Goal: Navigation & Orientation: Find specific page/section

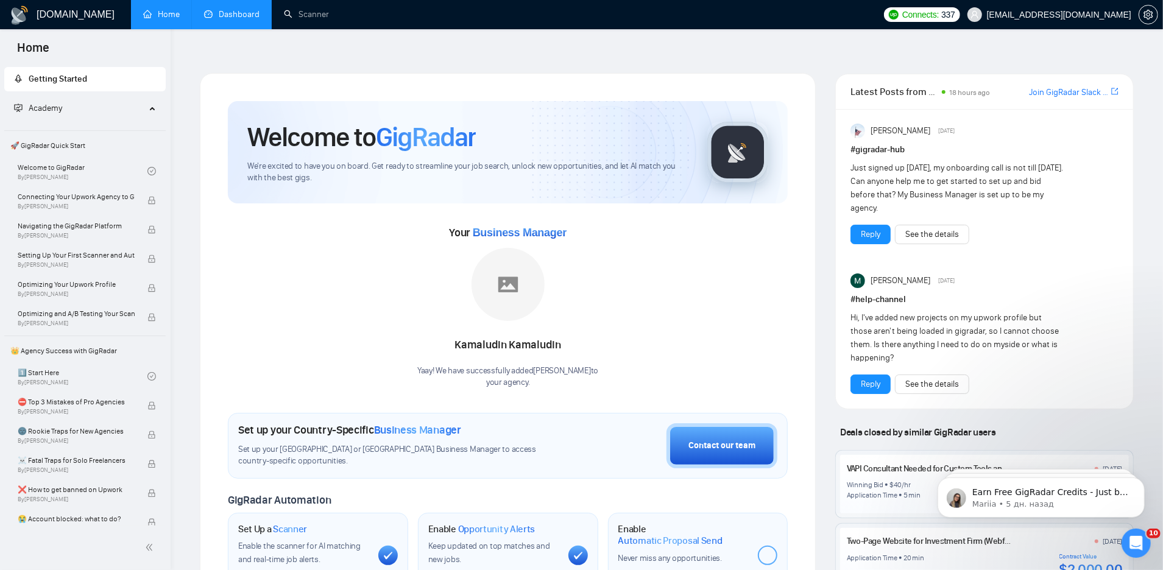
click at [233, 19] on link "Dashboard" at bounding box center [231, 14] width 55 height 10
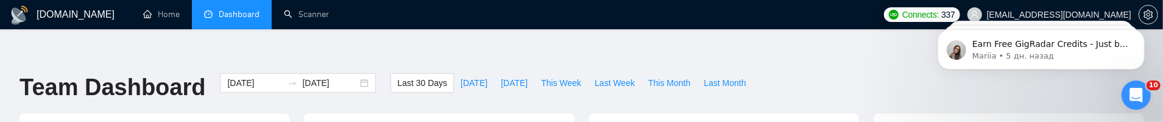
click at [241, 9] on span "Dashboard" at bounding box center [239, 14] width 41 height 10
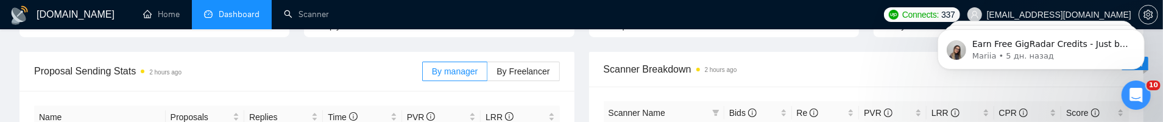
scroll to position [185, 0]
click at [281, 61] on div "Proposal Sending Stats 2 hours ago" at bounding box center [228, 72] width 388 height 35
click at [143, 65] on div "Proposal Sending Stats 2 hours ago By manager By Freelancer" at bounding box center [297, 73] width 526 height 39
click at [142, 65] on div "Proposal Sending Stats 2 hours ago" at bounding box center [228, 72] width 388 height 35
click at [117, 65] on span "Proposal Sending Stats 2 hours ago" at bounding box center [228, 72] width 388 height 15
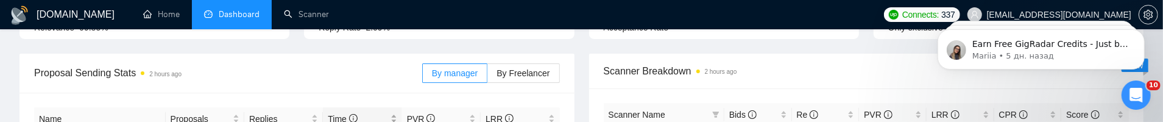
click at [354, 114] on icon "info-circle" at bounding box center [353, 118] width 9 height 9
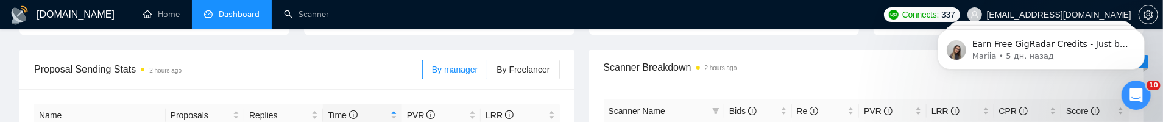
scroll to position [189, 0]
click at [628, 59] on span "Scanner Breakdown 2 hours ago" at bounding box center [867, 66] width 526 height 15
drag, startPoint x: 613, startPoint y: 40, endPoint x: 696, endPoint y: 40, distance: 83.4
click at [696, 59] on span "Scanner Breakdown 2 hours ago" at bounding box center [867, 66] width 526 height 15
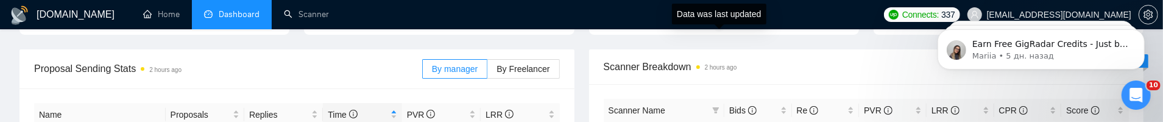
click at [717, 64] on time "2 hours ago" at bounding box center [721, 67] width 32 height 7
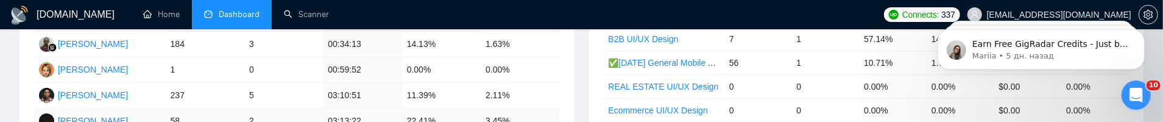
scroll to position [286, 0]
click at [671, 104] on link "Ecommerce UI/UX Design" at bounding box center [657, 109] width 99 height 10
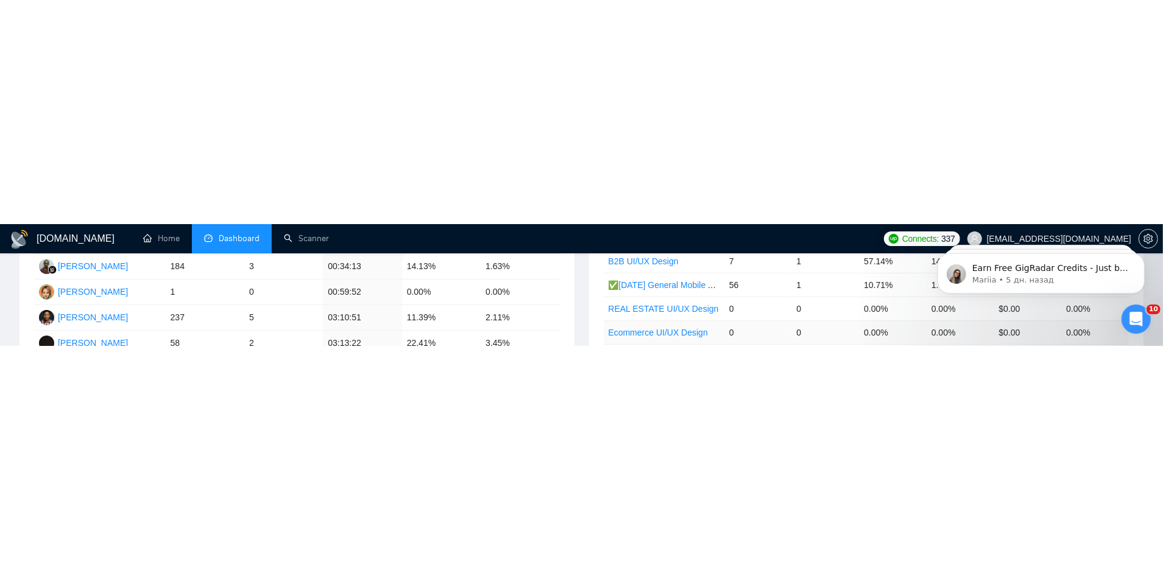
scroll to position [101, 0]
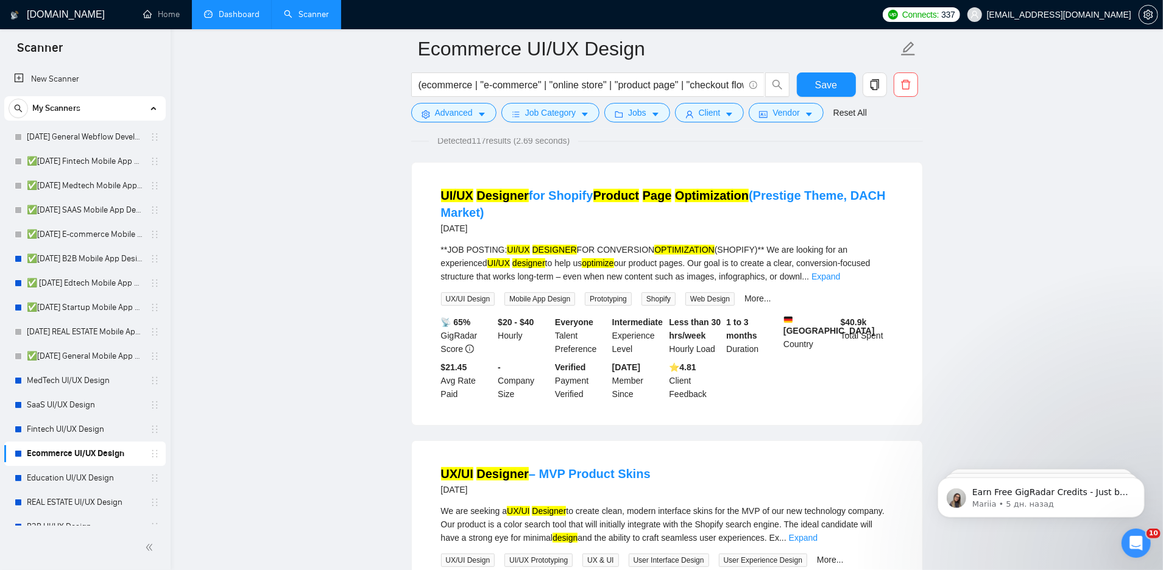
click at [245, 12] on link "Dashboard" at bounding box center [231, 14] width 55 height 10
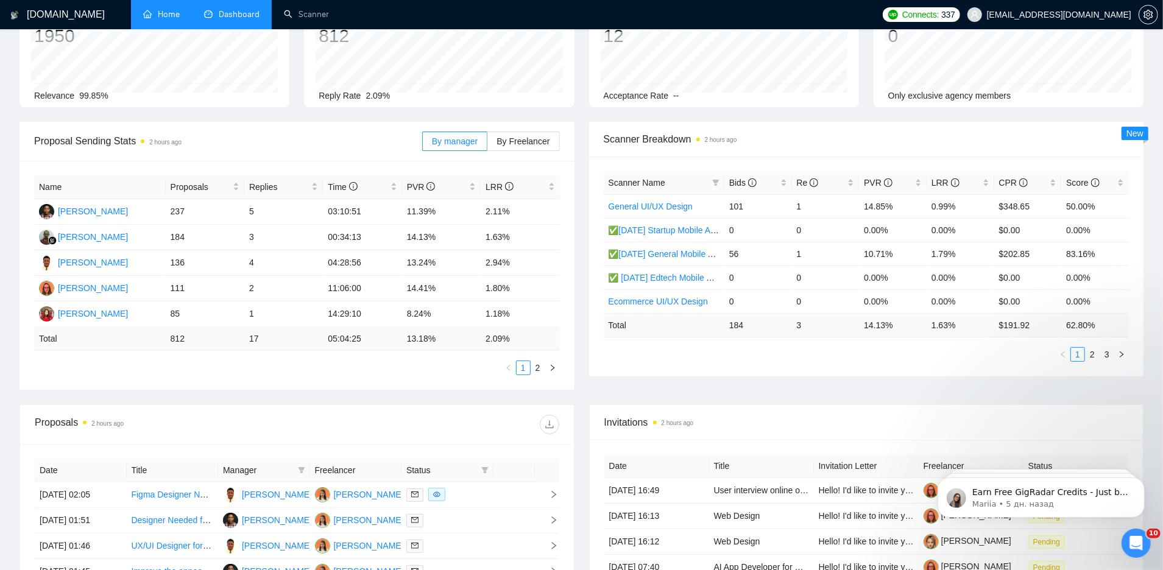
click at [153, 18] on link "Home" at bounding box center [161, 14] width 37 height 10
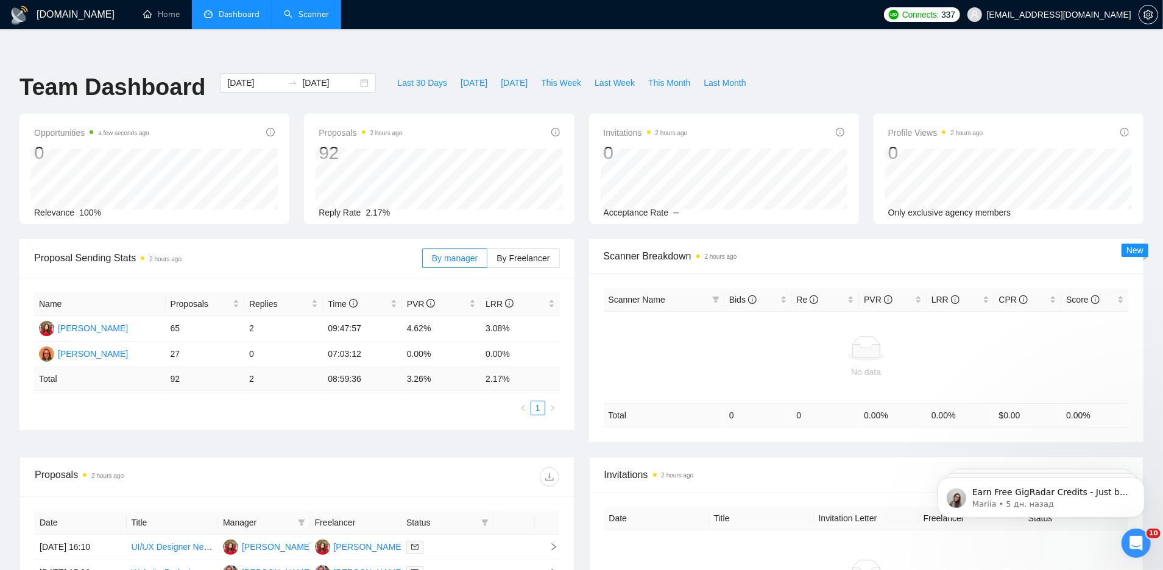
click at [284, 16] on link "Scanner" at bounding box center [306, 14] width 45 height 10
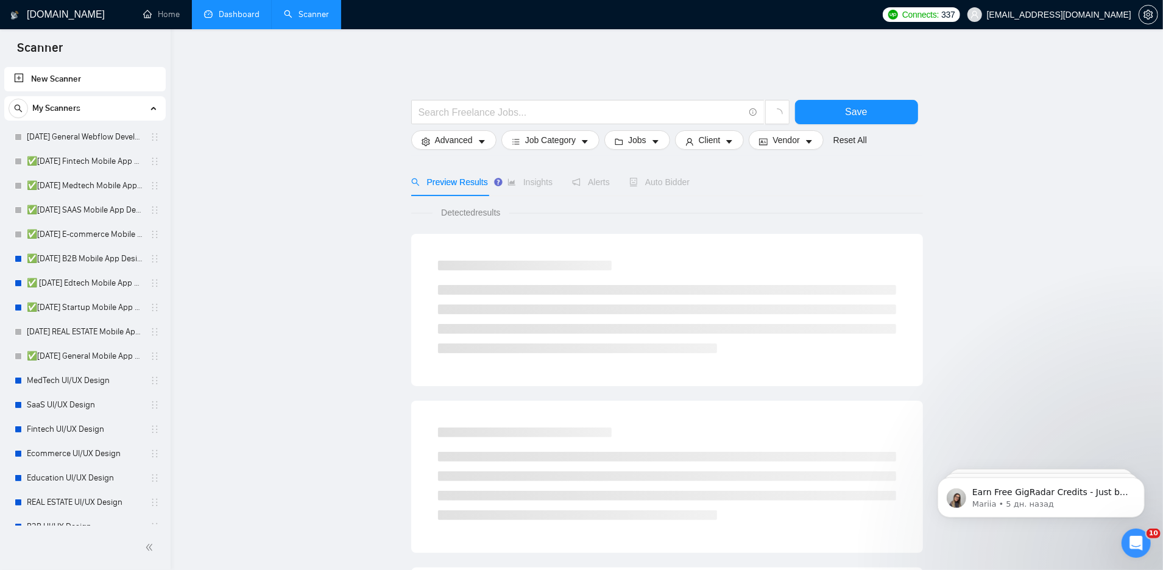
click at [236, 9] on link "Dashboard" at bounding box center [231, 14] width 55 height 10
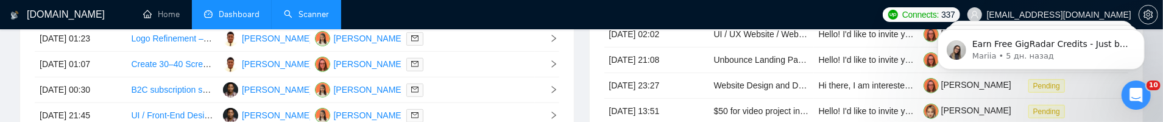
scroll to position [644, 0]
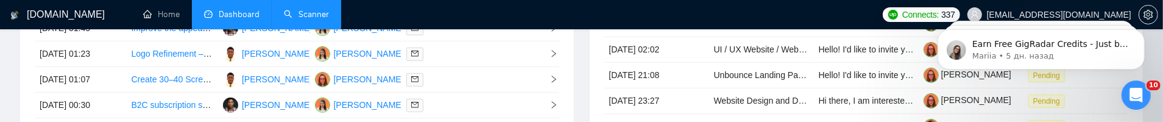
click at [219, 20] on li "Dashboard" at bounding box center [232, 14] width 80 height 29
